Goal: Information Seeking & Learning: Learn about a topic

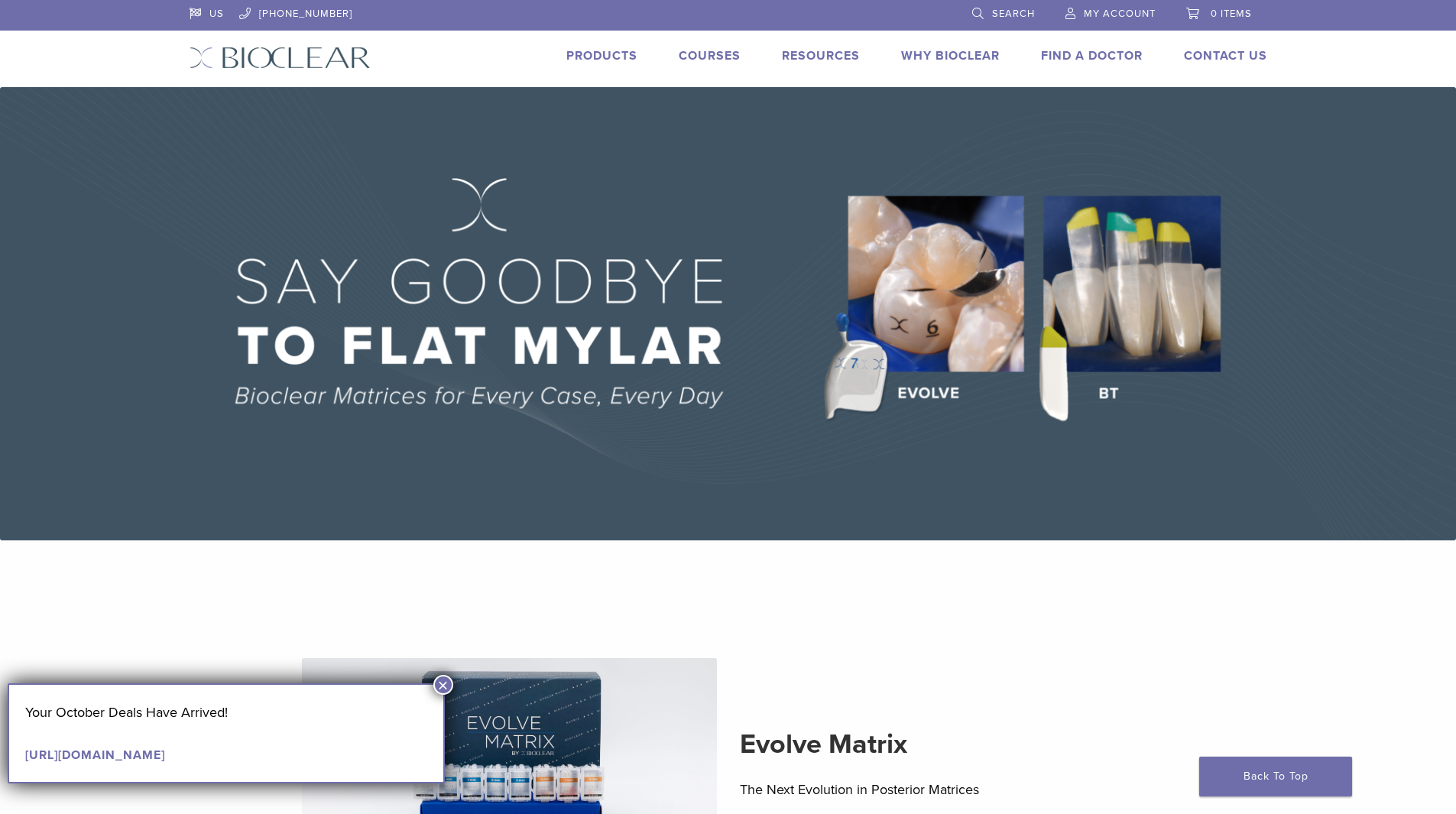
click at [446, 684] on button "×" at bounding box center [443, 685] width 20 height 20
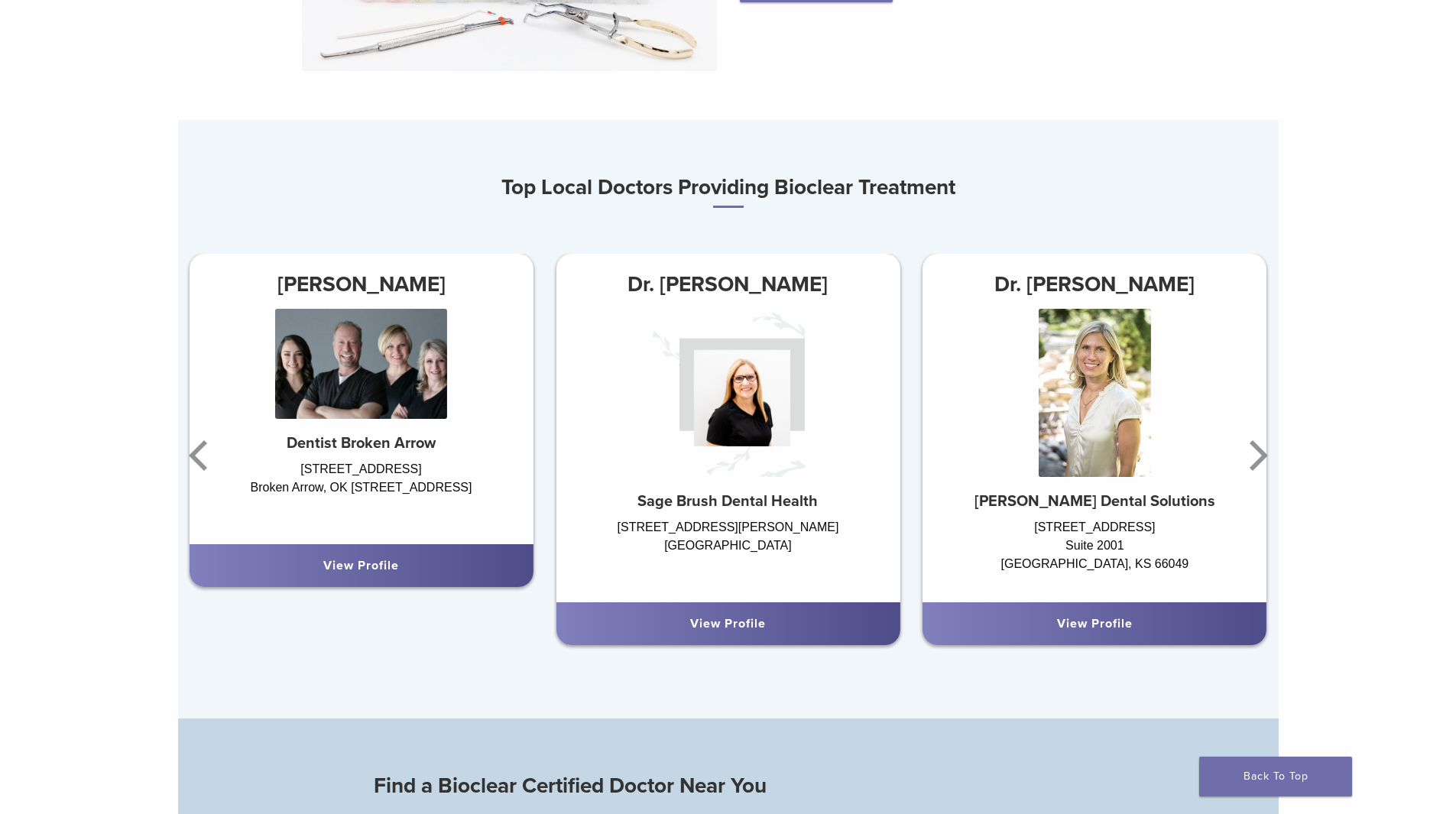
scroll to position [917, 0]
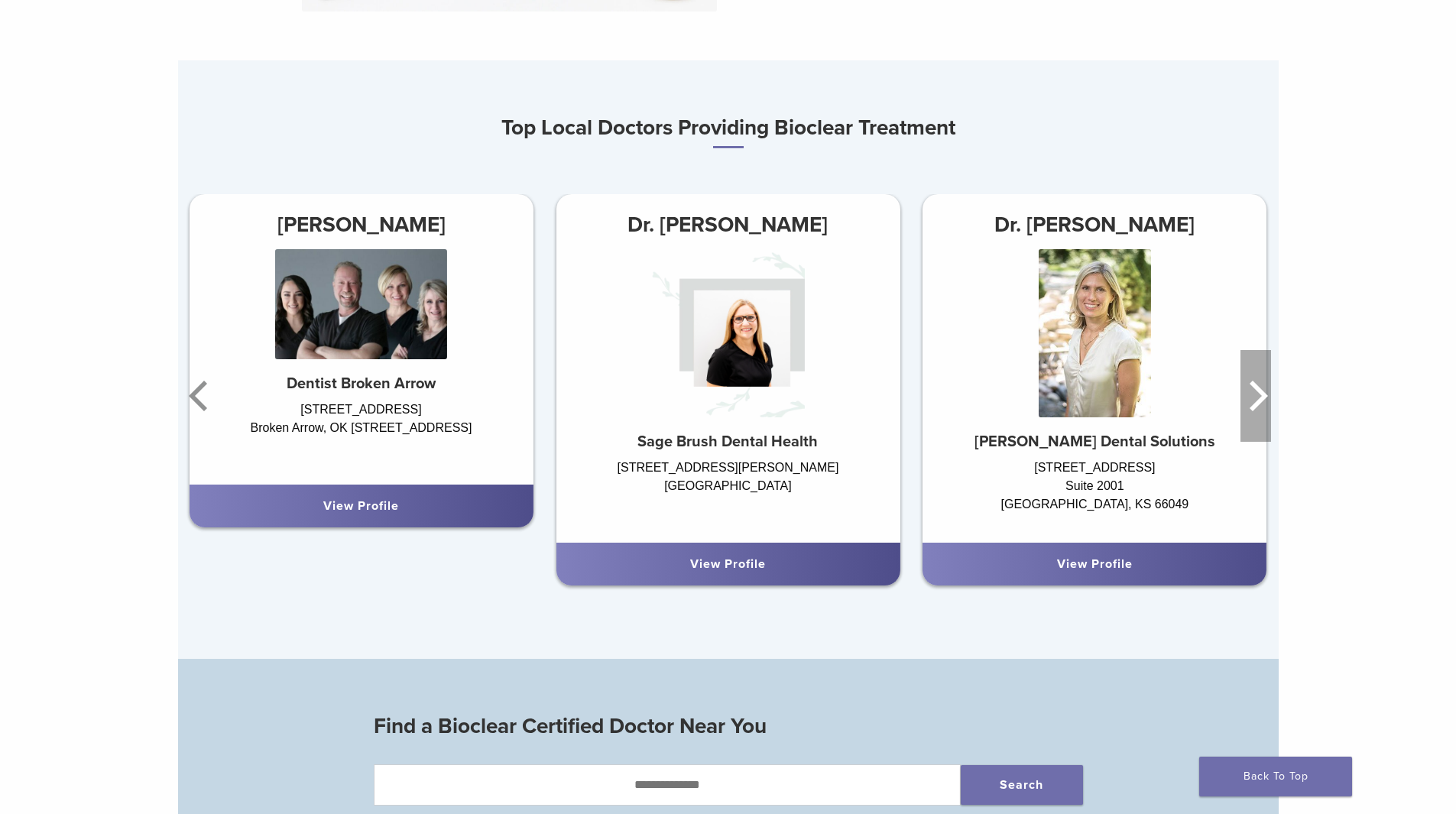
click at [1252, 398] on icon "Next" at bounding box center [1255, 396] width 31 height 92
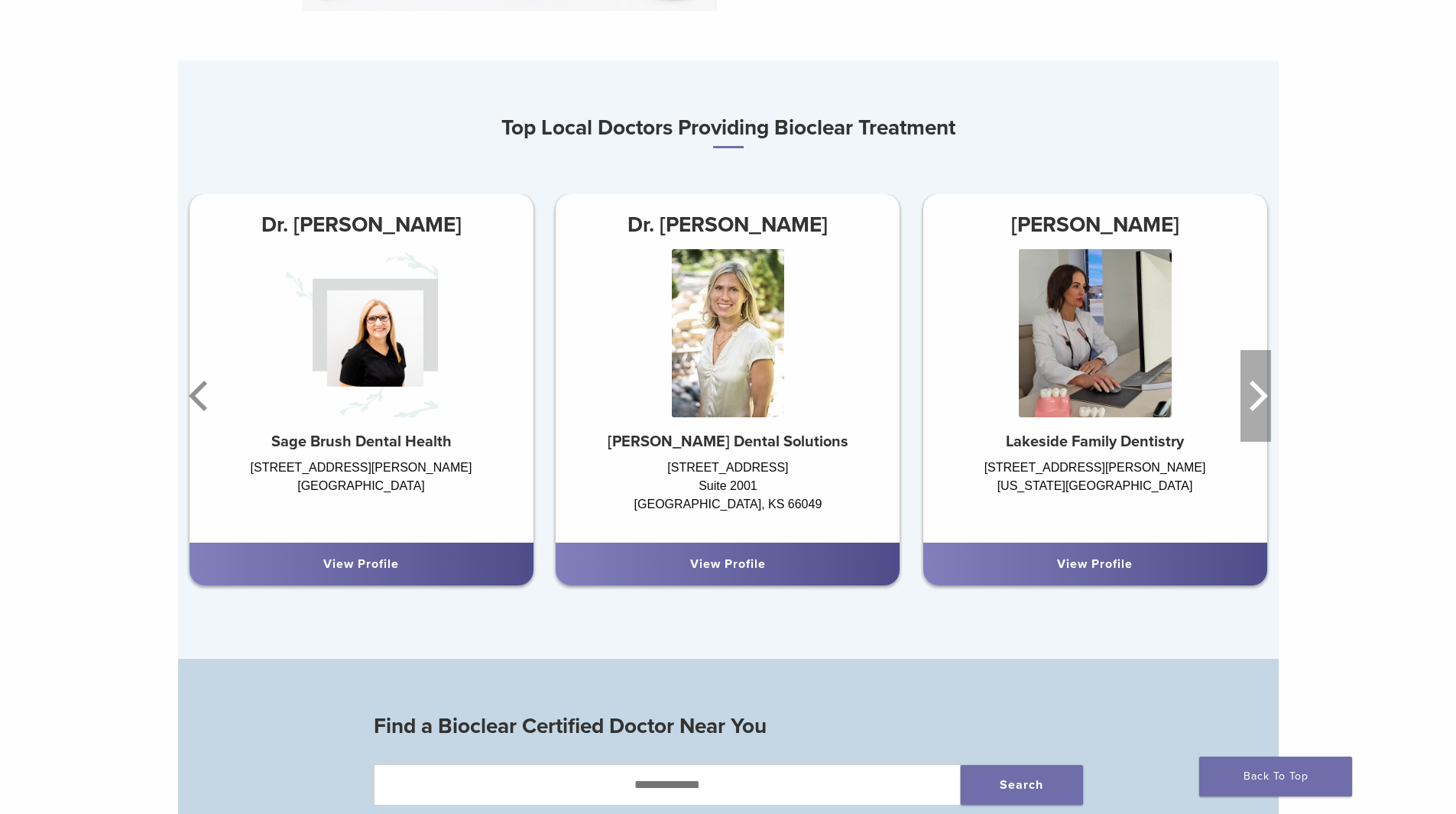
click at [1252, 398] on icon "Next" at bounding box center [1255, 396] width 31 height 92
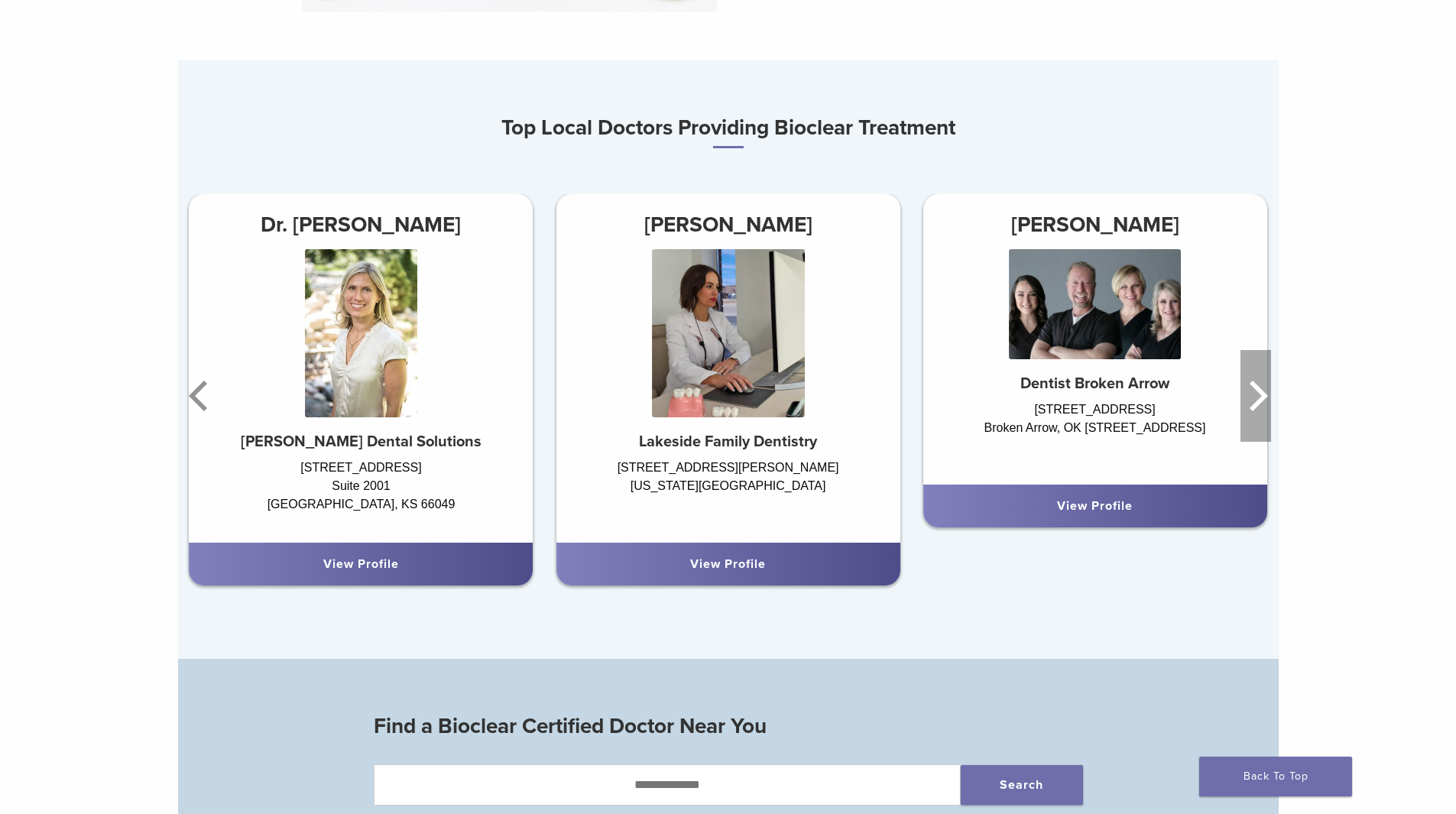
click at [1252, 398] on icon "Next" at bounding box center [1255, 396] width 31 height 92
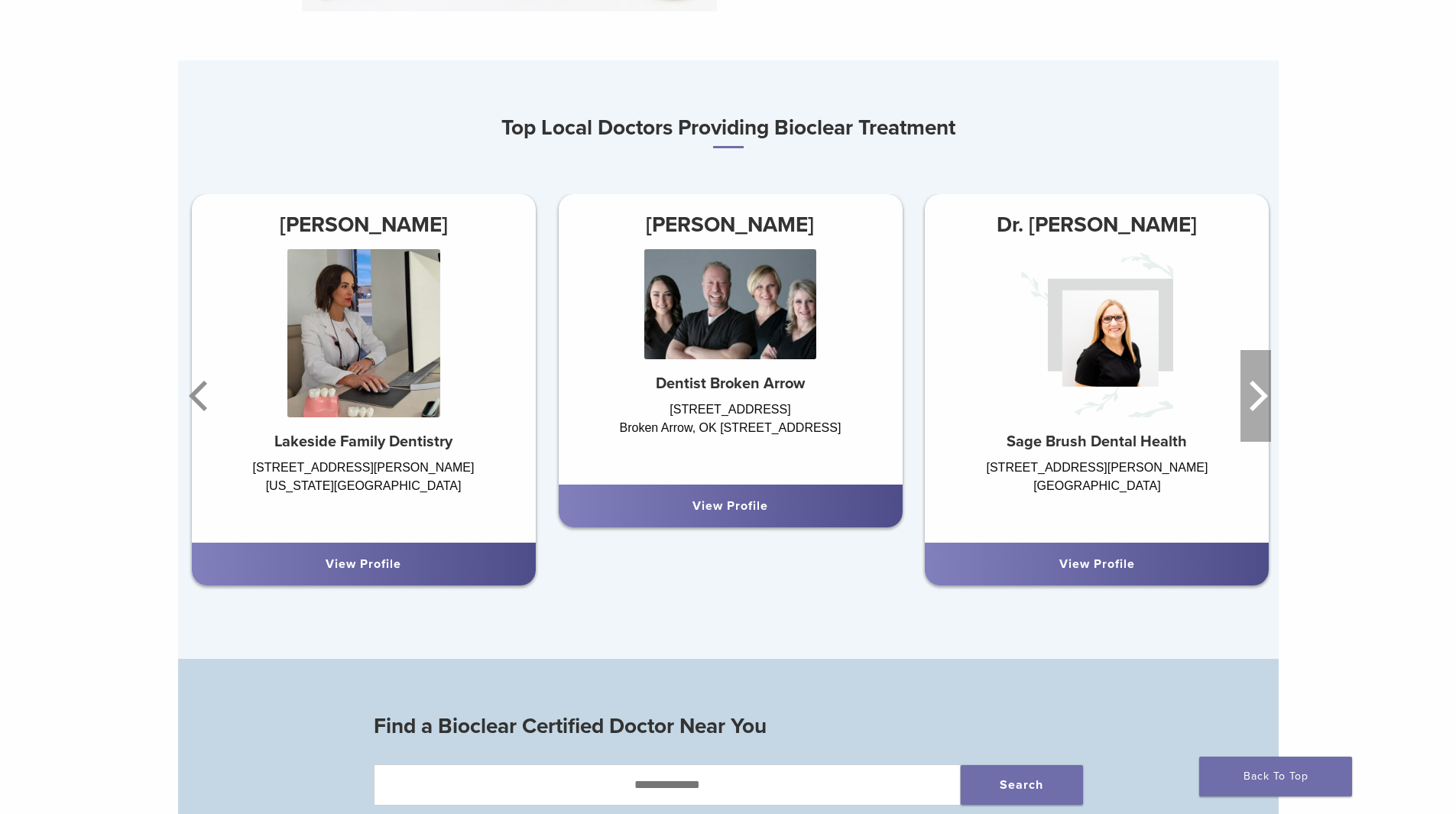
click at [1252, 398] on icon "Next" at bounding box center [1255, 396] width 31 height 92
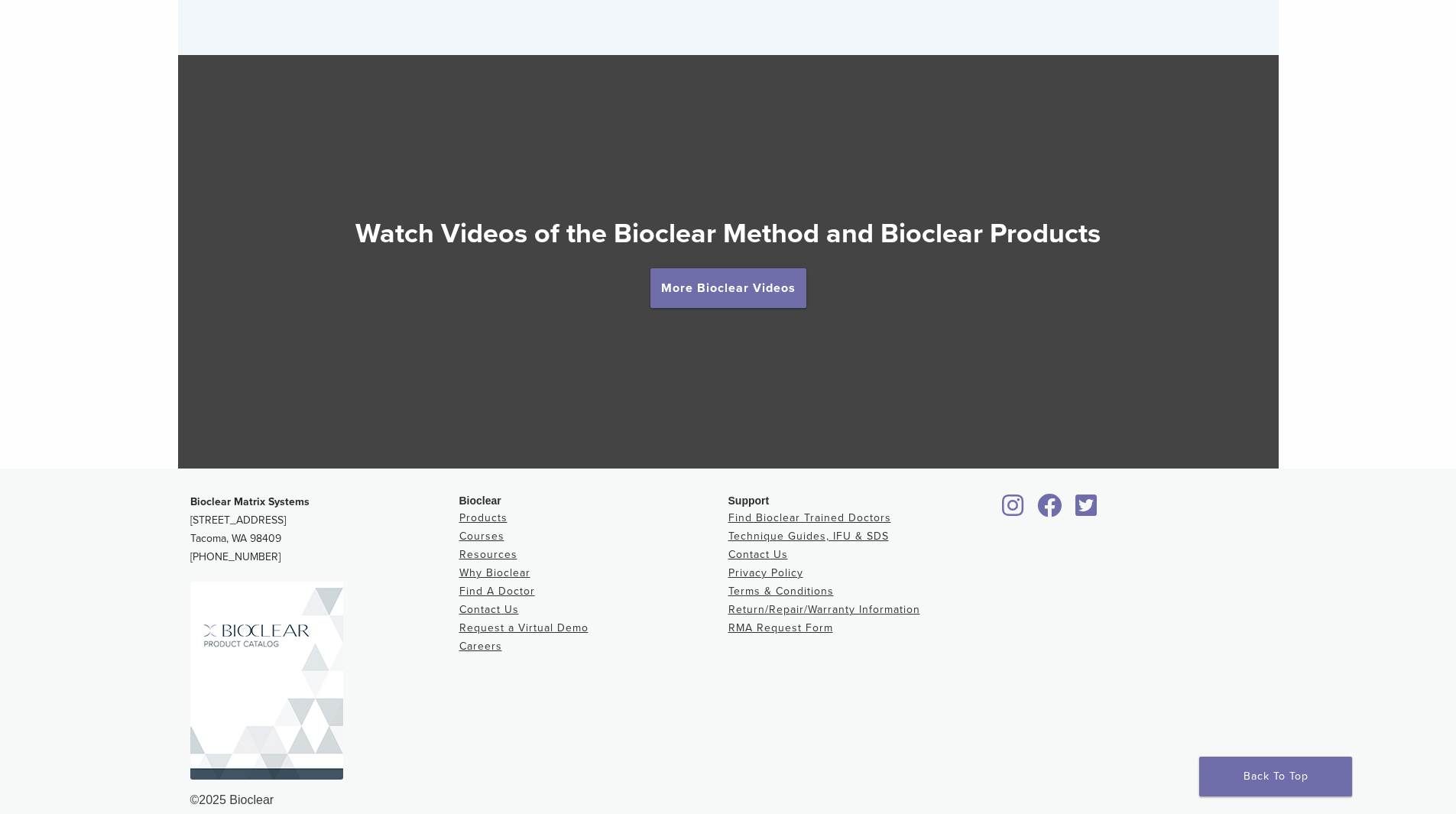
scroll to position [2768, 0]
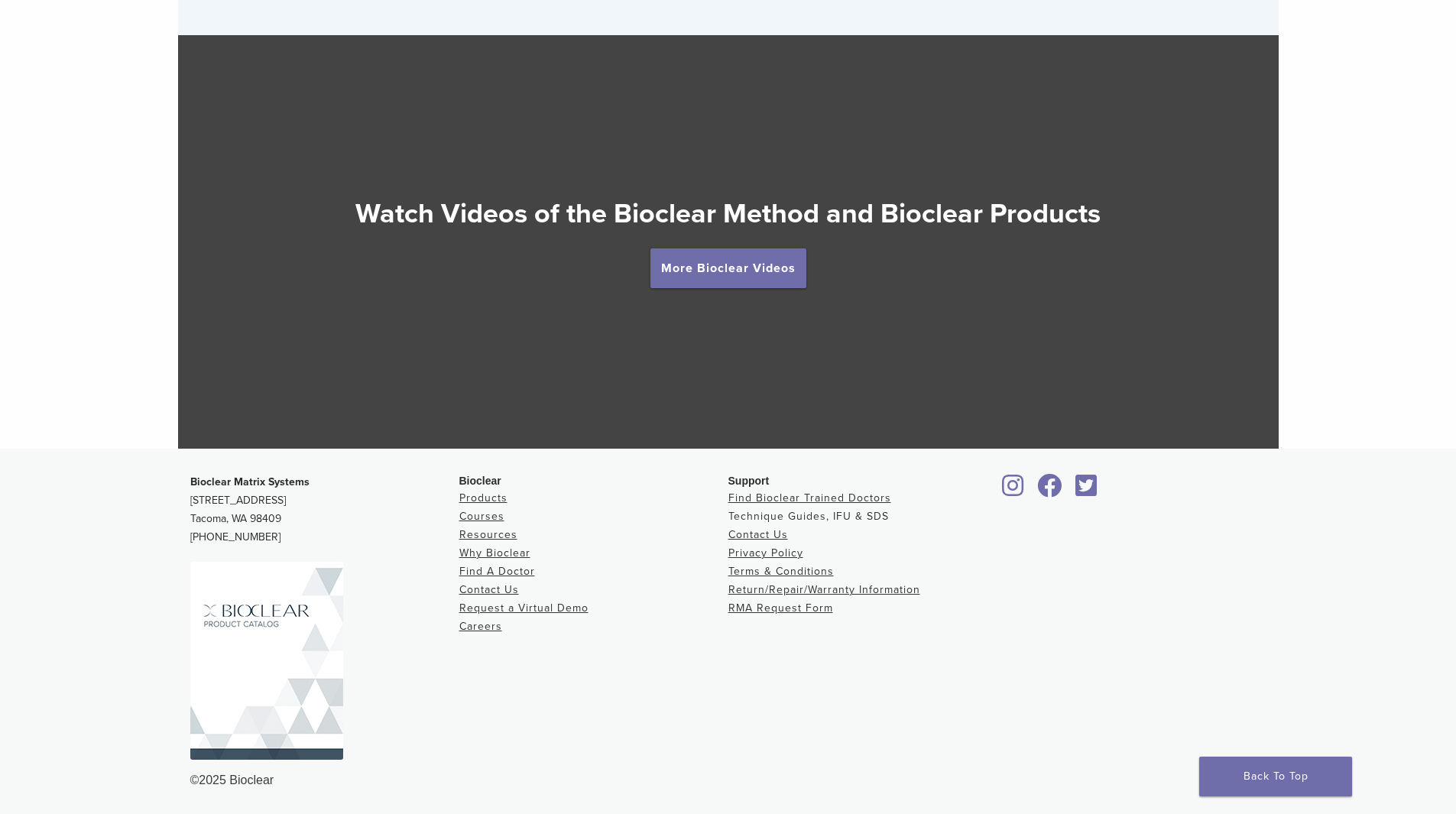
click at [855, 514] on link "Technique Guides, IFU & SDS" at bounding box center [808, 515] width 161 height 13
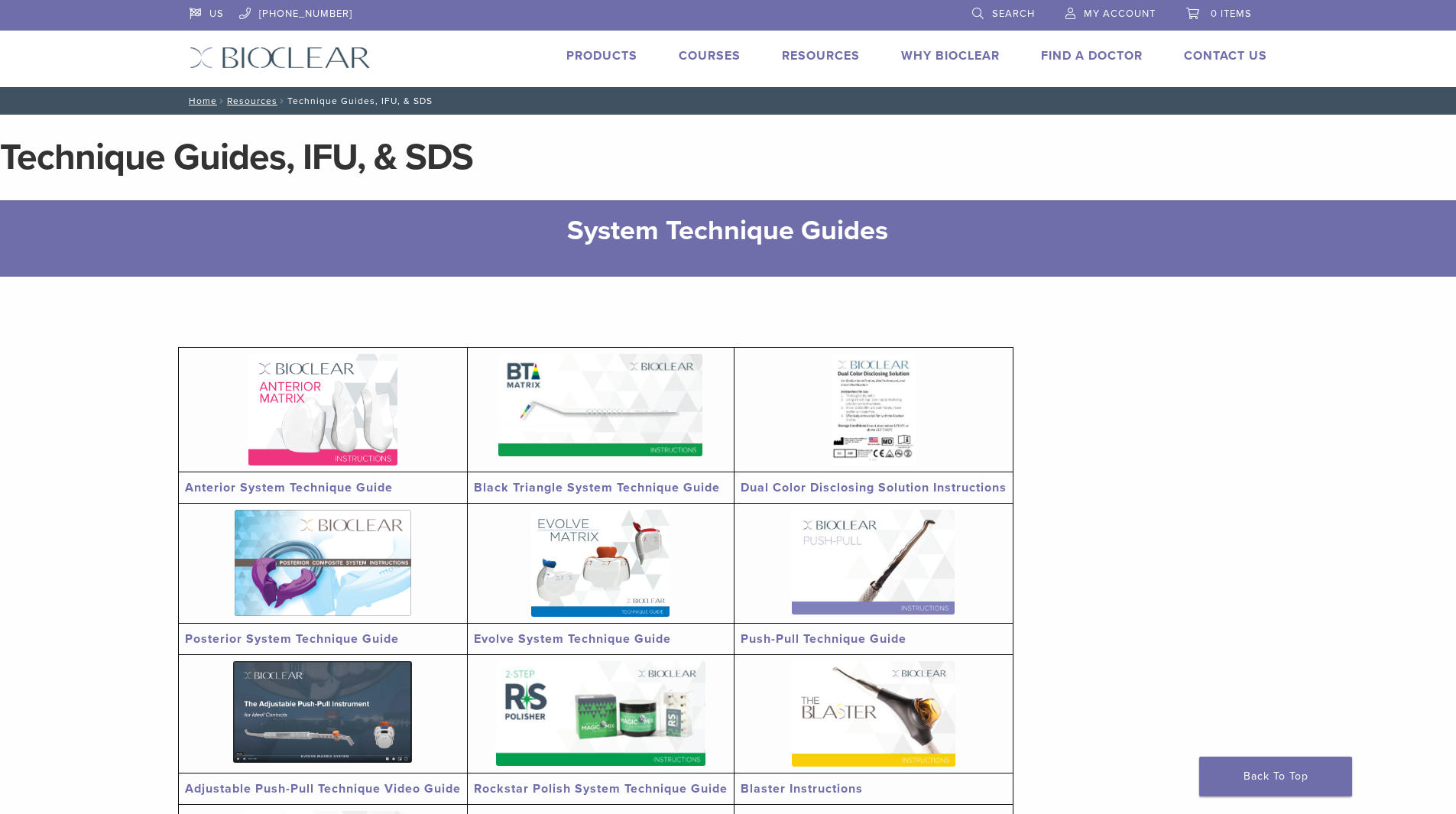
click at [612, 54] on link "Products" at bounding box center [601, 55] width 71 height 15
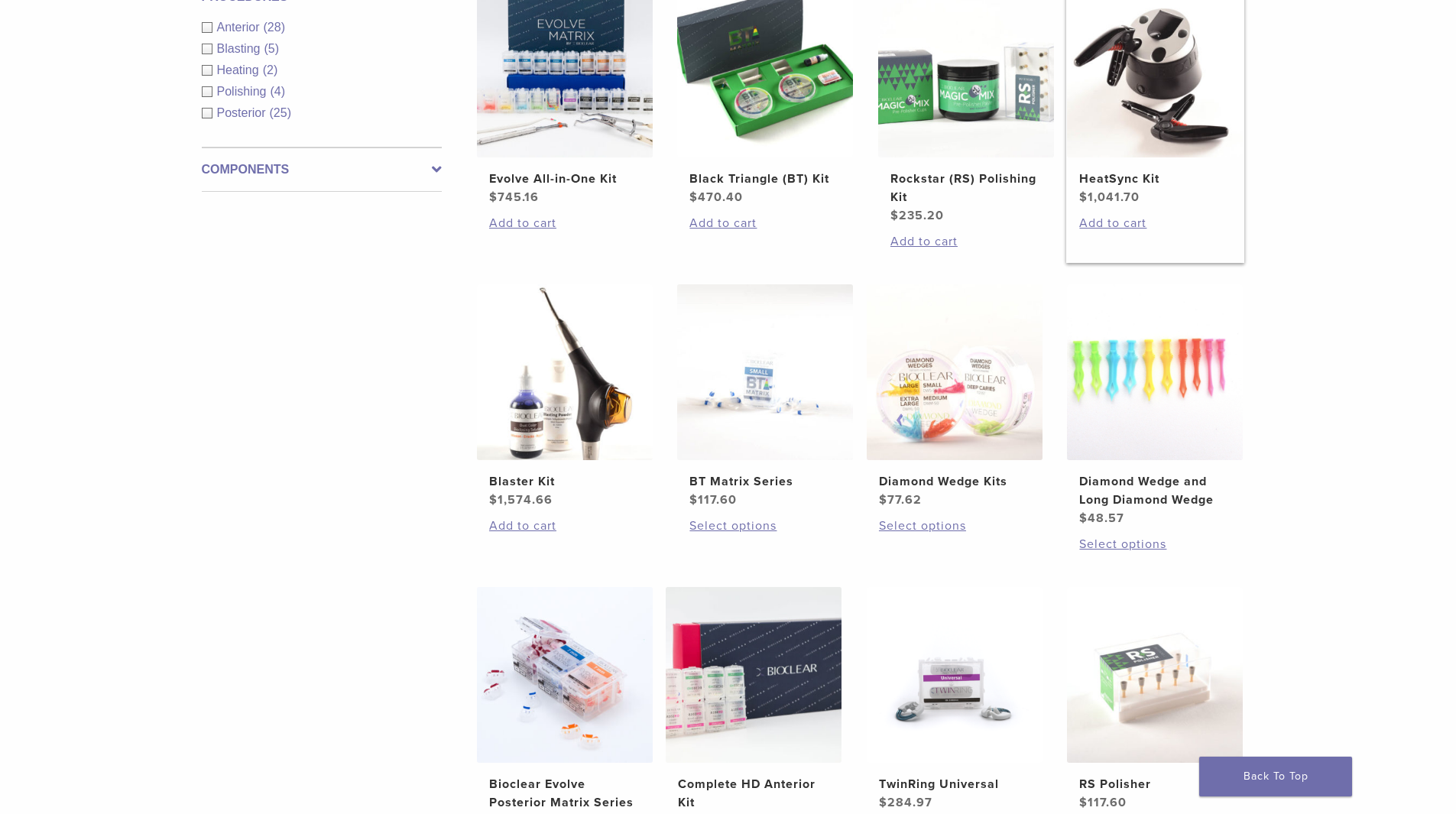
scroll to position [688, 0]
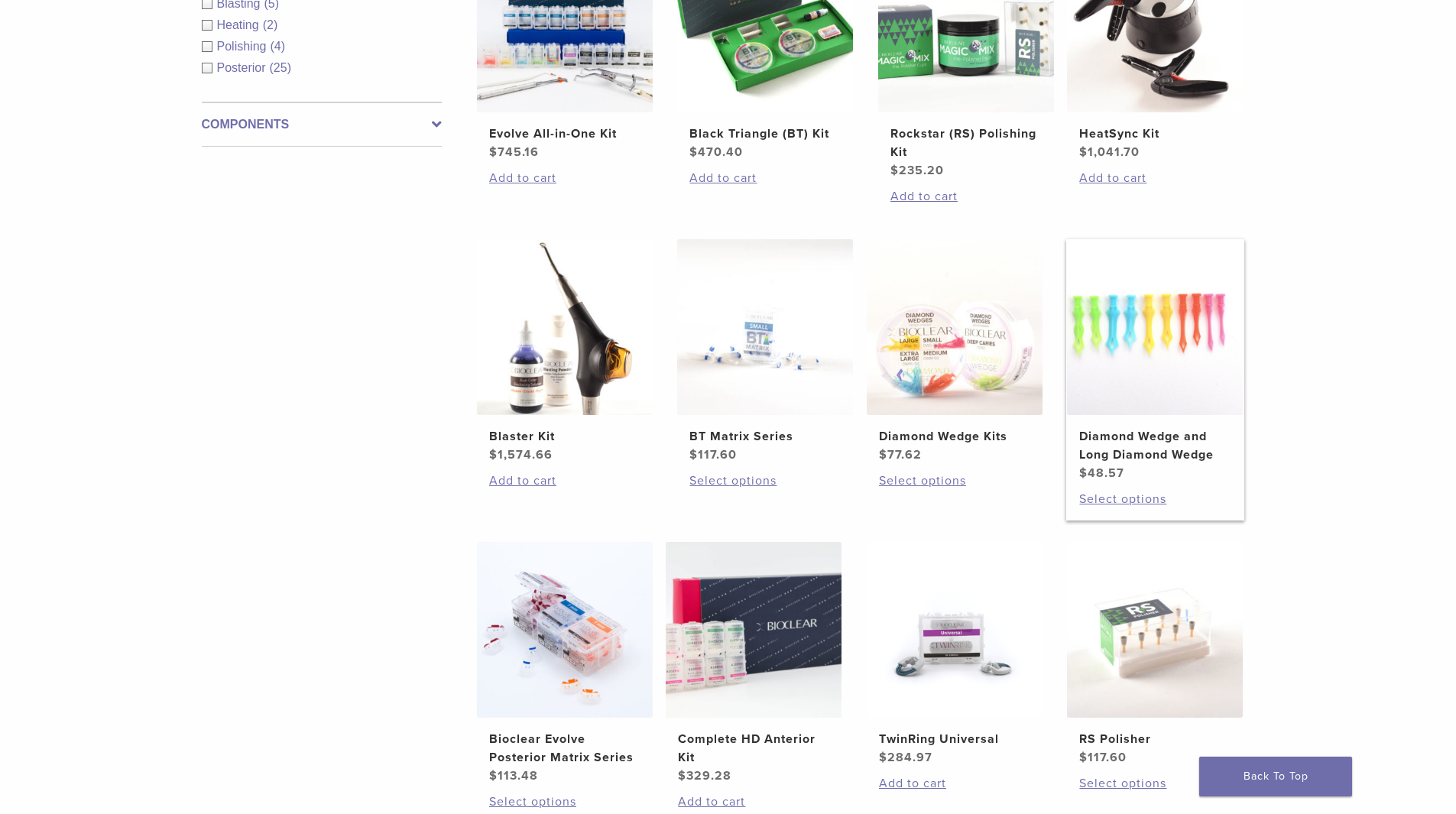
click at [1163, 443] on h2 "Diamond Wedge and Long Diamond Wedge" at bounding box center [1154, 445] width 152 height 37
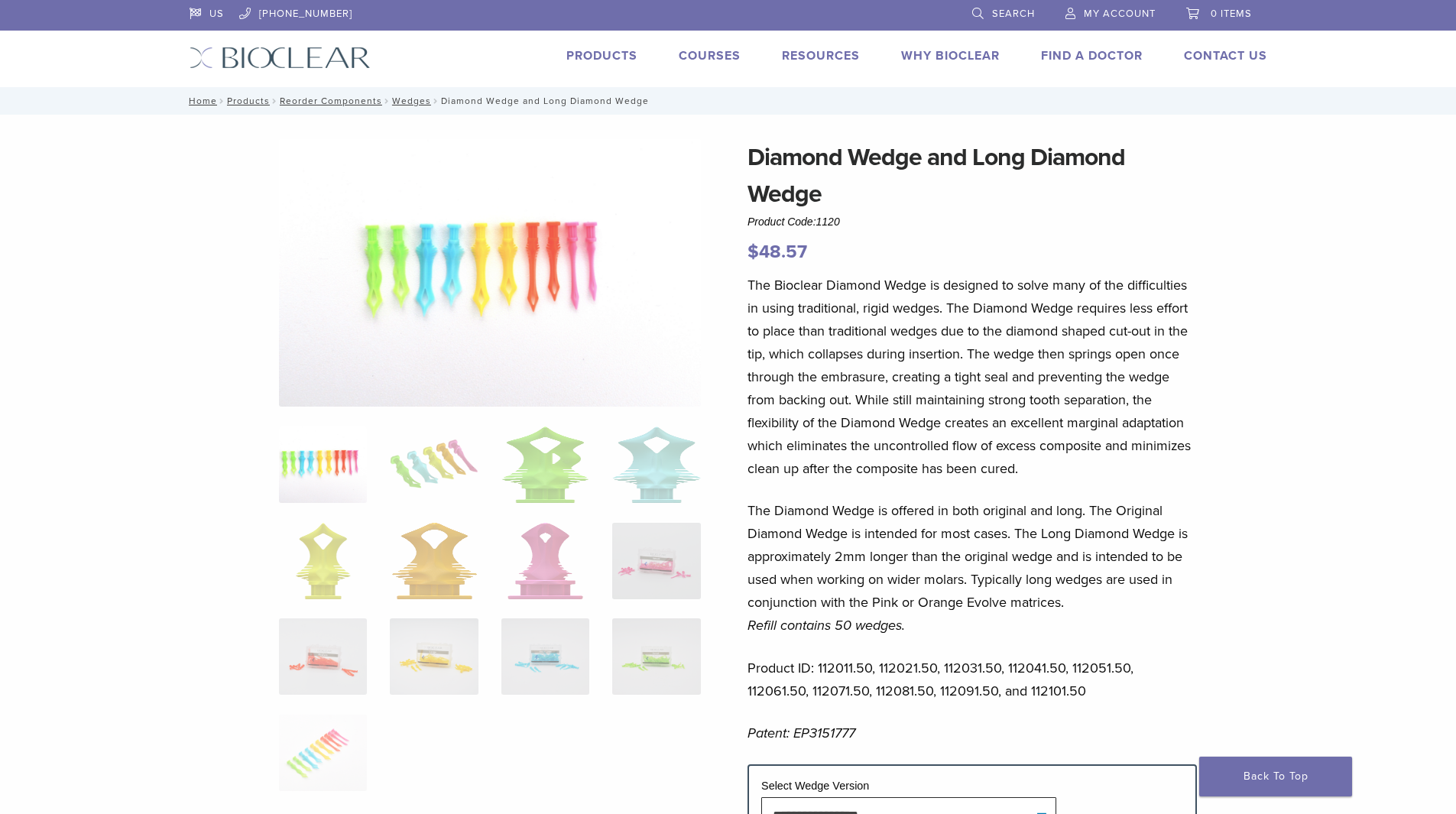
click at [435, 303] on img at bounding box center [489, 273] width 421 height 268
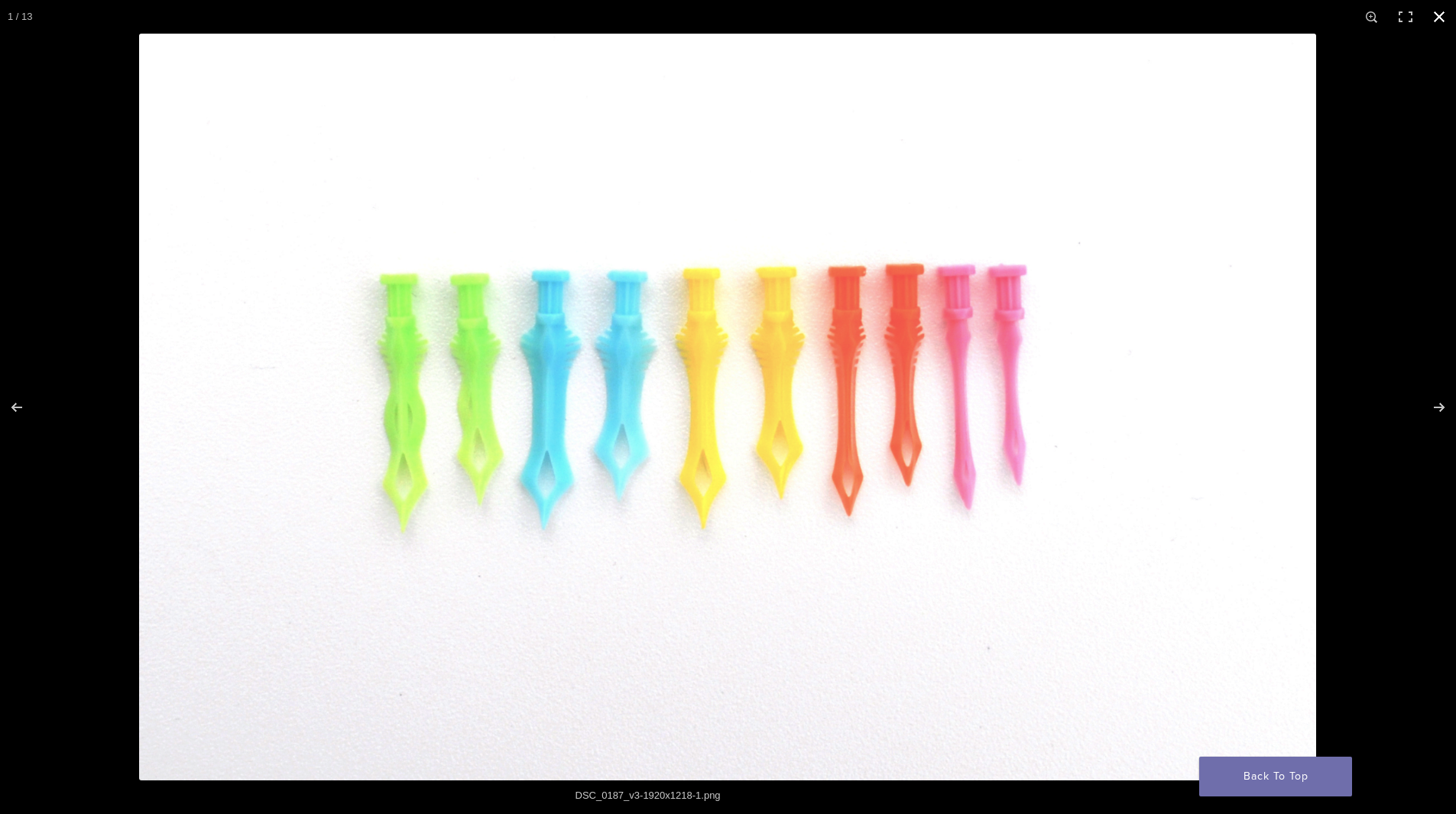
click at [1441, 11] on button "Close (Esc)" at bounding box center [1439, 17] width 34 height 34
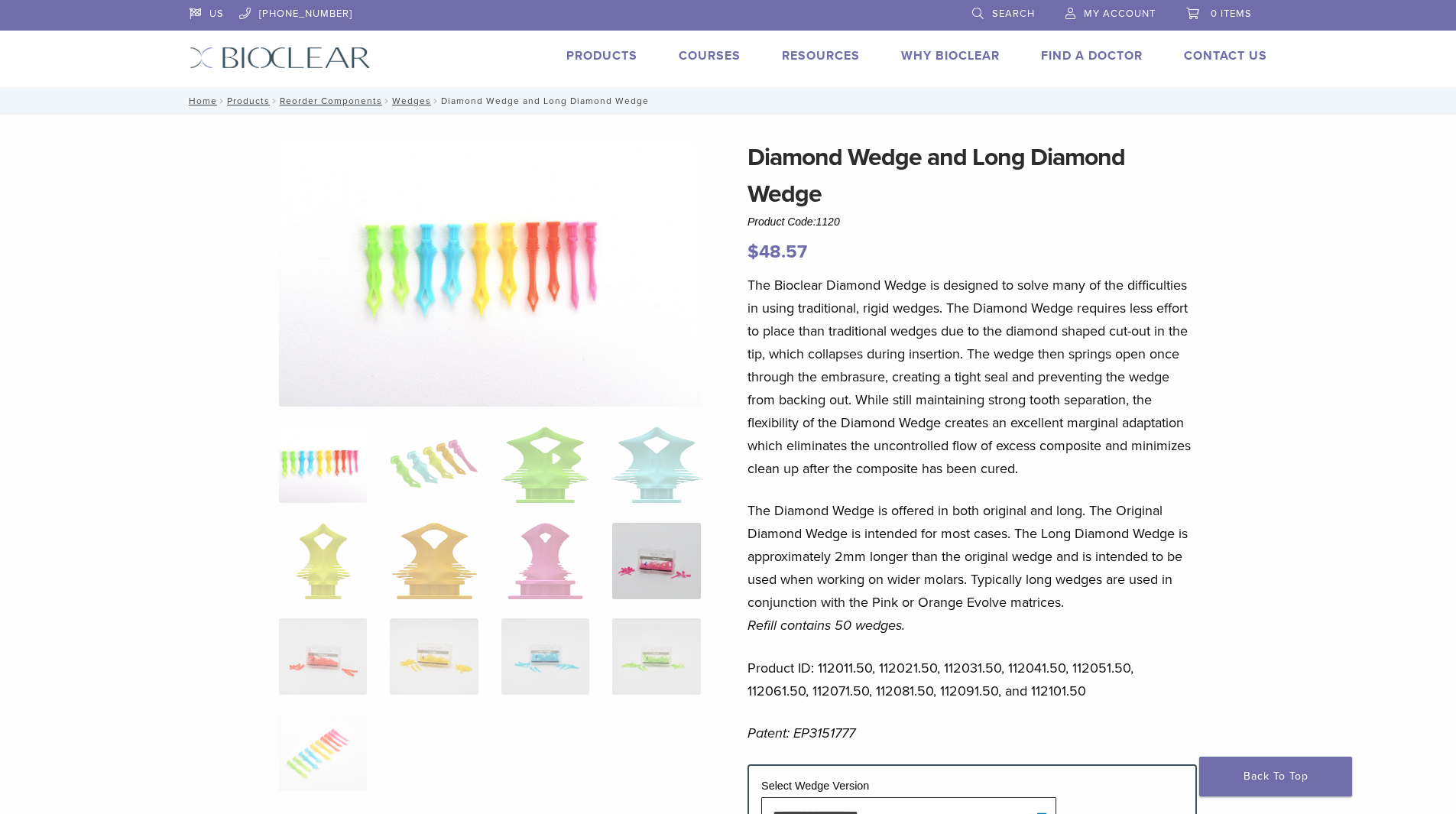
click at [672, 583] on img at bounding box center [656, 560] width 88 height 77
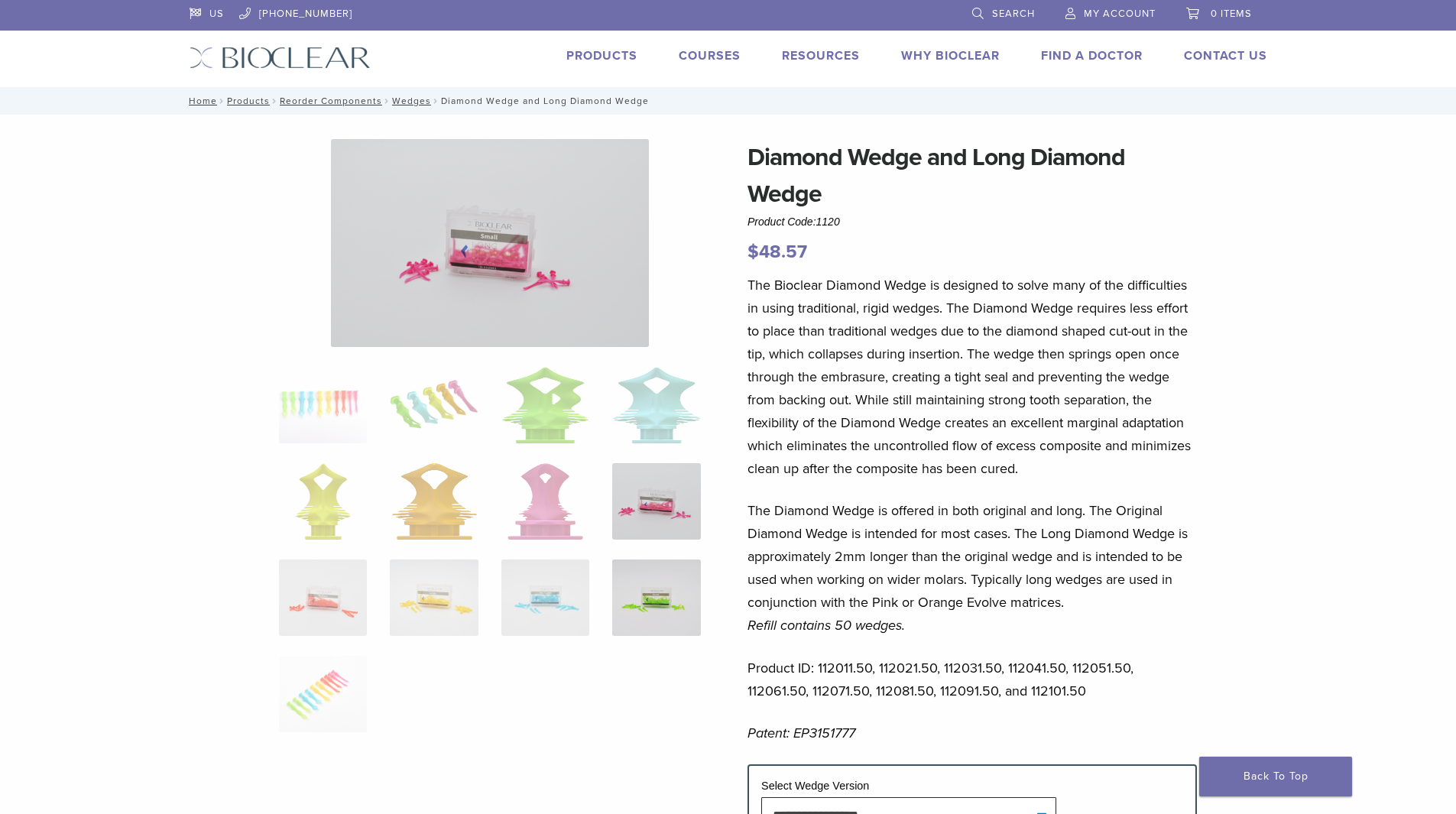
click at [662, 627] on img at bounding box center [656, 597] width 88 height 77
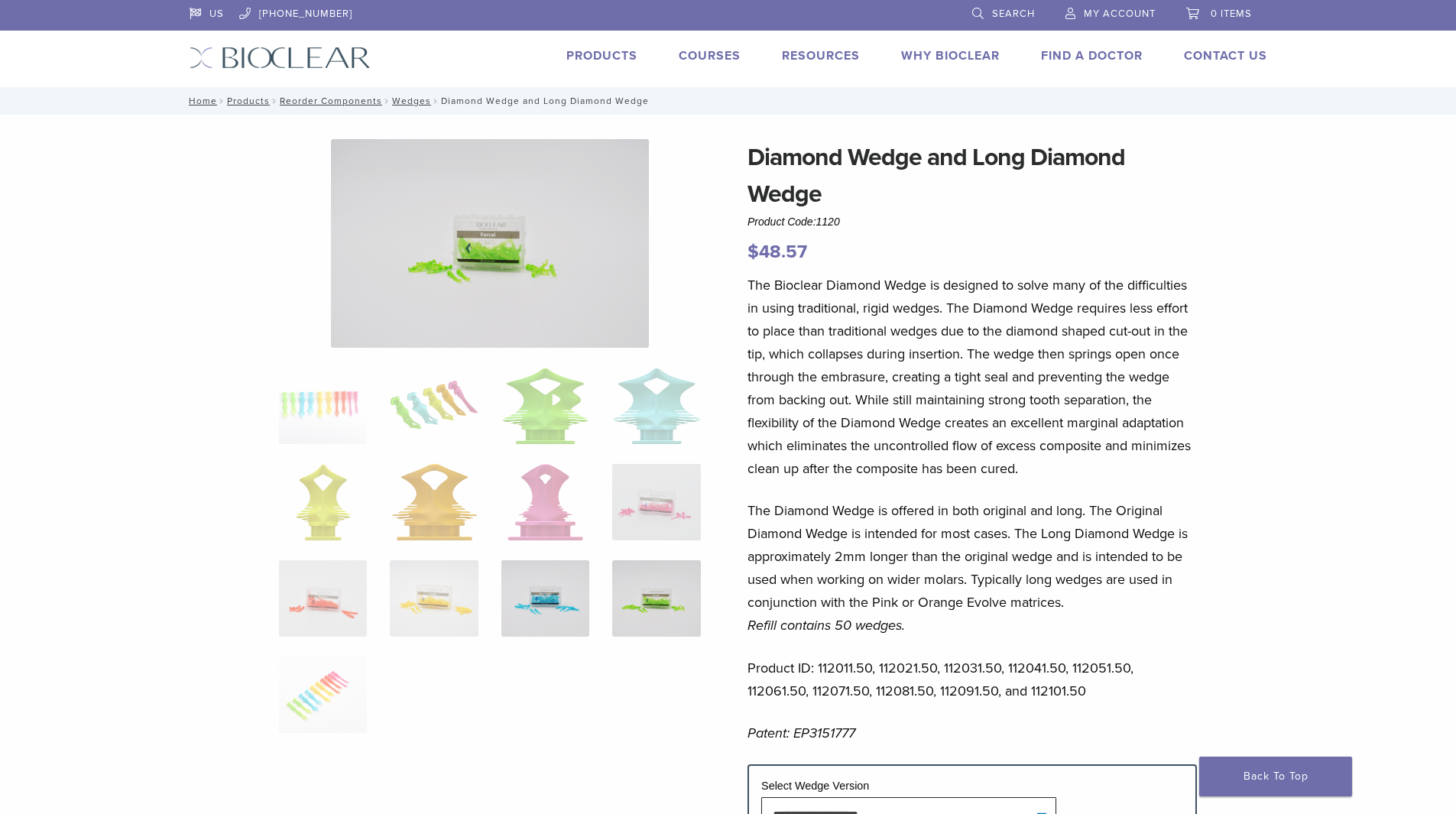
click at [557, 600] on img at bounding box center [545, 598] width 88 height 77
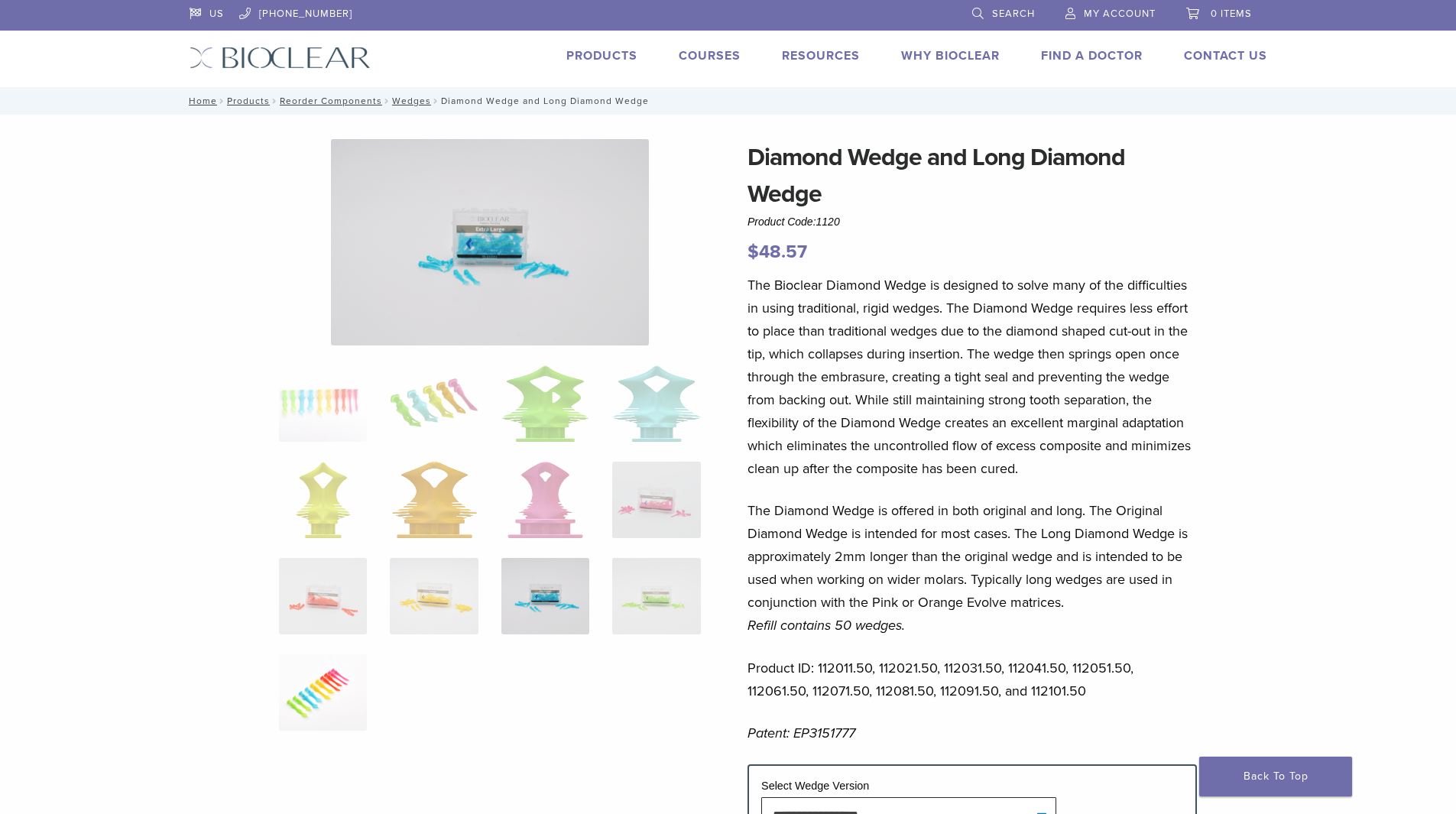
click at [332, 687] on img at bounding box center [323, 692] width 88 height 77
